Goal: Navigation & Orientation: Find specific page/section

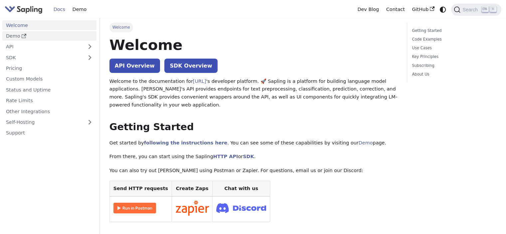
click at [27, 34] on link "Demo" at bounding box center [49, 36] width 94 height 10
